Goal: Information Seeking & Learning: Learn about a topic

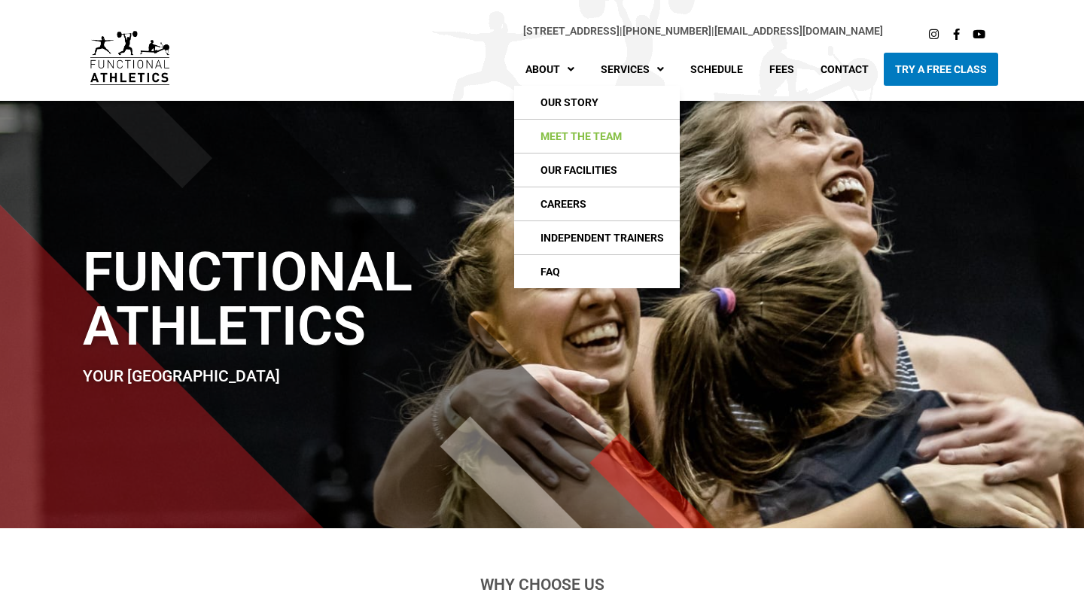
click at [568, 128] on link "Meet The Team" at bounding box center [597, 136] width 166 height 33
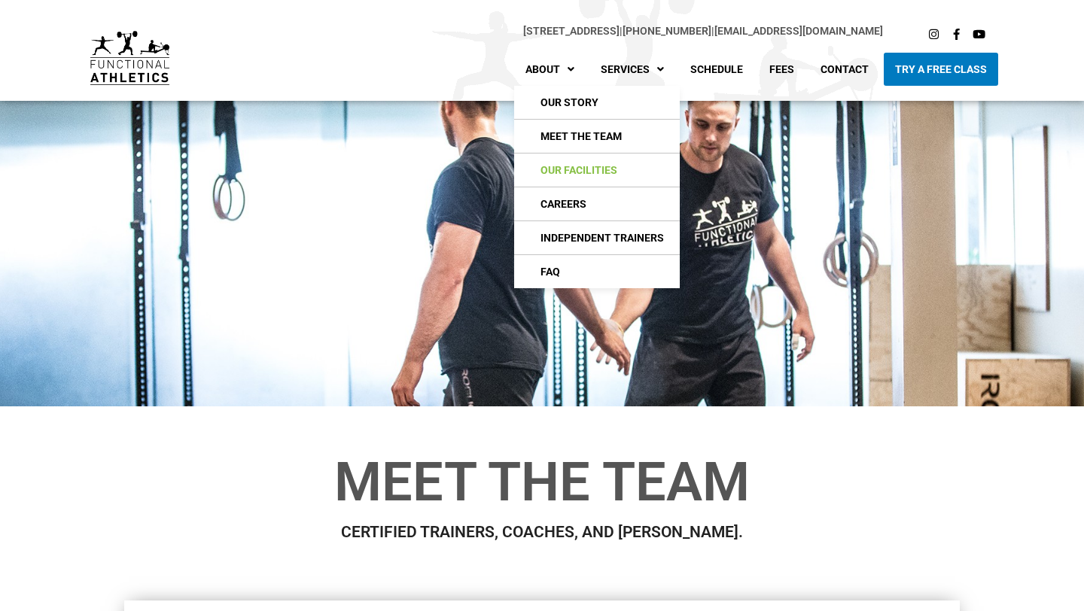
click at [572, 172] on link "Our Facilities" at bounding box center [597, 170] width 166 height 33
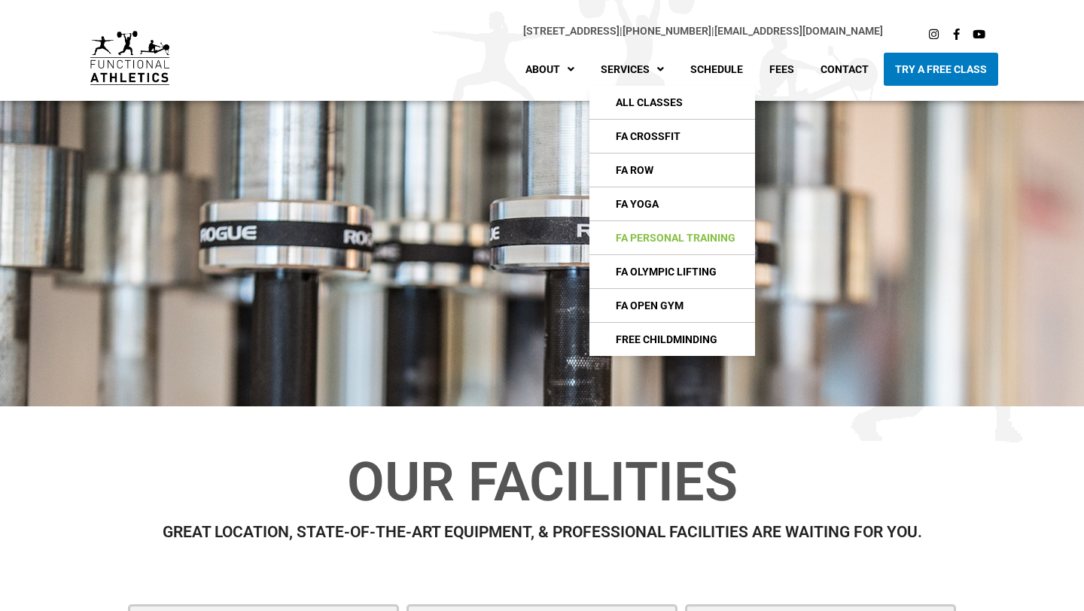
click at [682, 244] on link "FA Personal Training" at bounding box center [673, 237] width 166 height 33
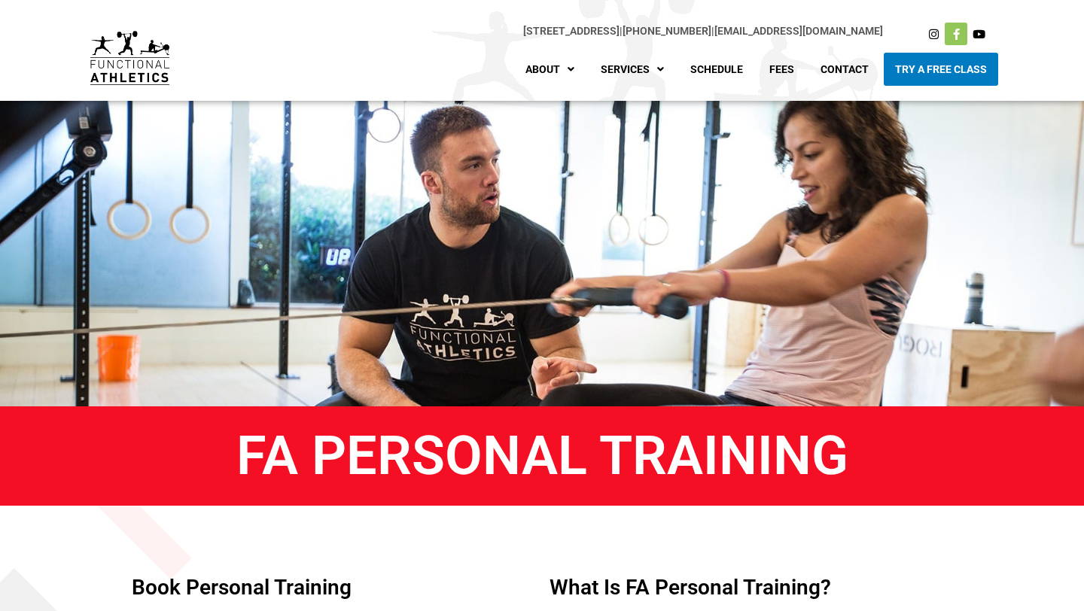
scroll to position [5, 0]
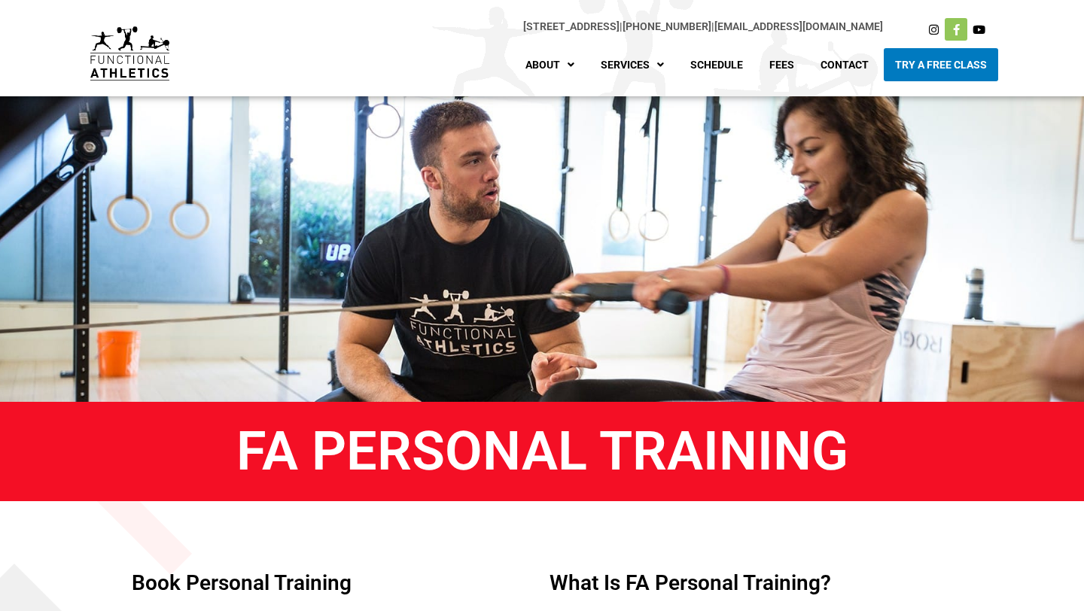
click at [957, 34] on icon at bounding box center [956, 29] width 11 height 11
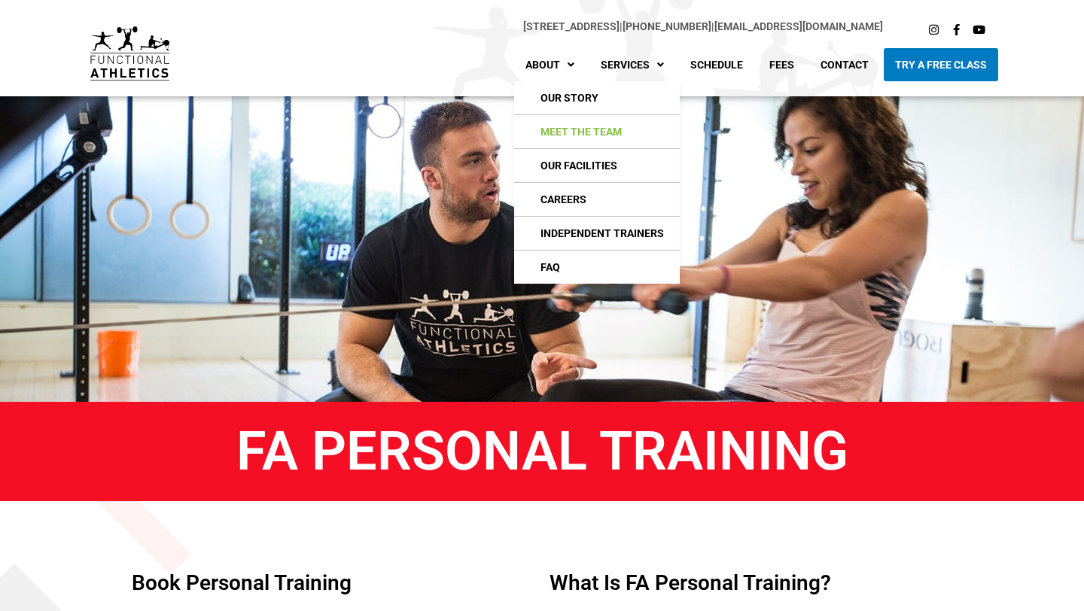
click at [556, 129] on link "Meet The Team" at bounding box center [597, 131] width 166 height 33
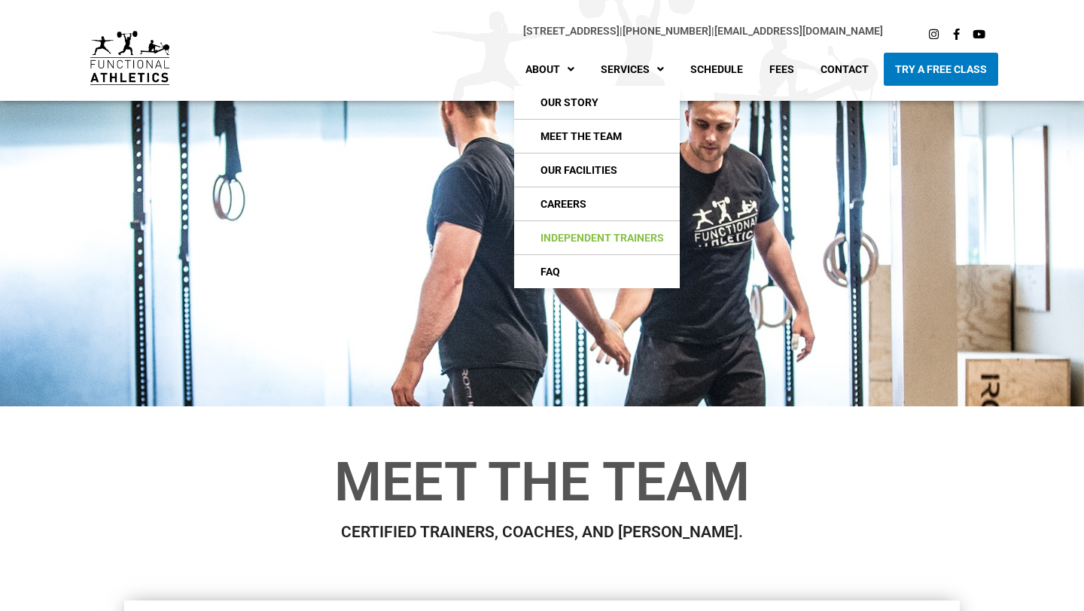
click at [592, 232] on link "Independent Trainers" at bounding box center [597, 237] width 166 height 33
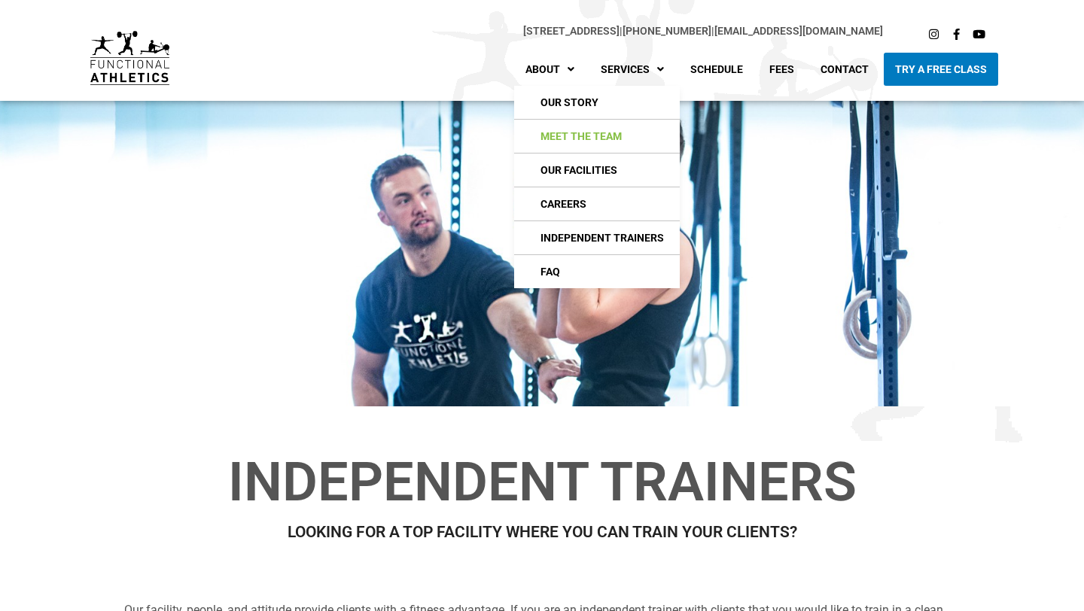
click at [556, 138] on link "Meet The Team" at bounding box center [597, 136] width 166 height 33
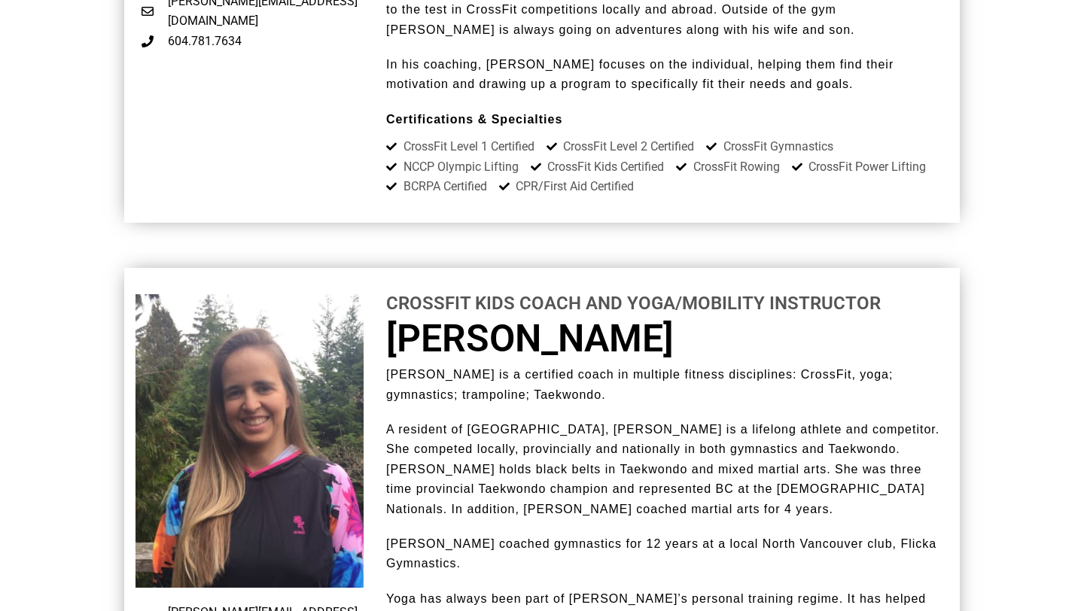
scroll to position [1452, 0]
